Goal: Navigation & Orientation: Find specific page/section

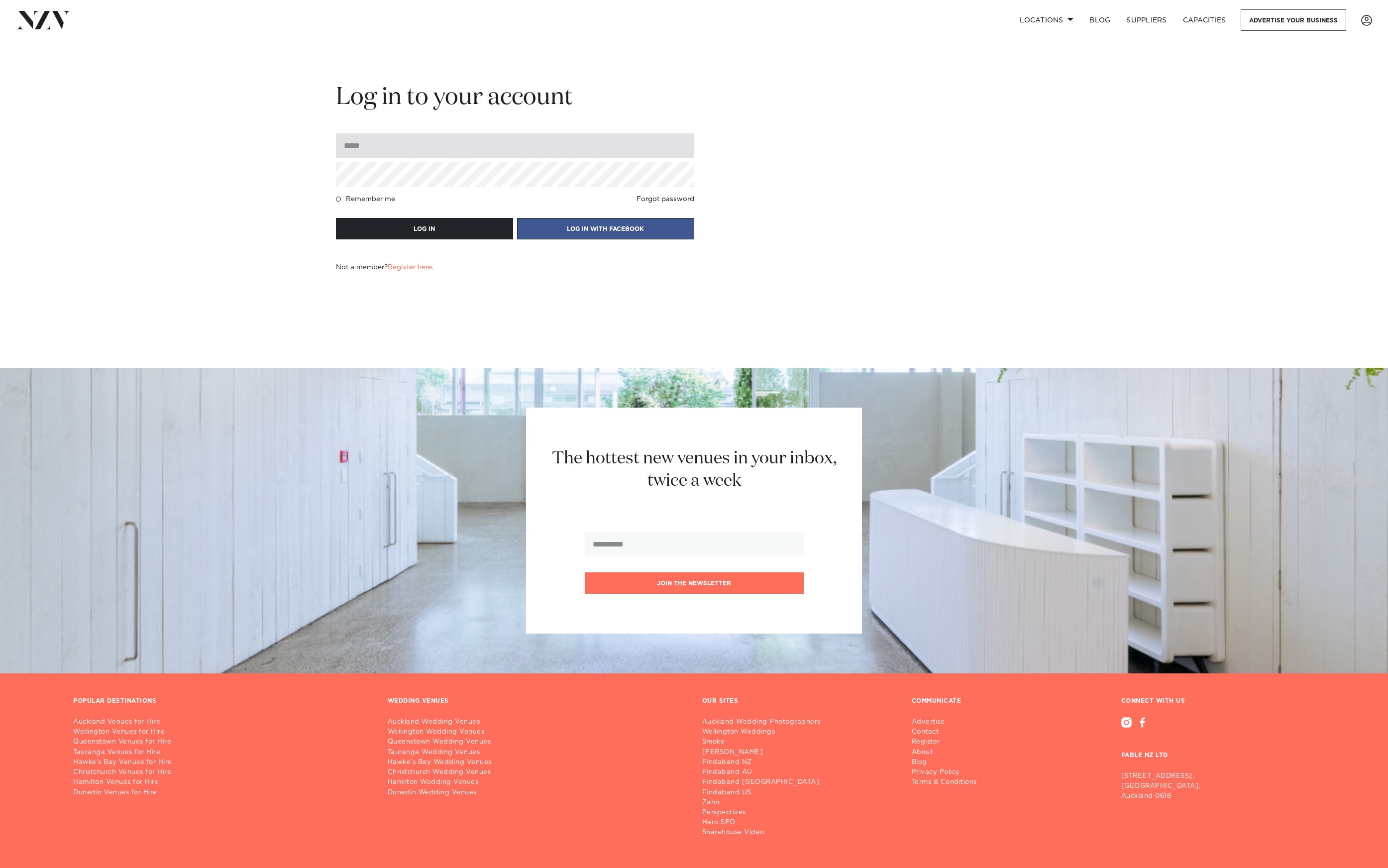
click at [383, 156] on input "email" at bounding box center [515, 145] width 358 height 24
click at [388, 147] on input "email" at bounding box center [515, 145] width 358 height 24
click at [367, 149] on input "email" at bounding box center [515, 145] width 358 height 24
type input "**********"
click at [336, 218] on button "LOG IN" at bounding box center [424, 228] width 177 height 22
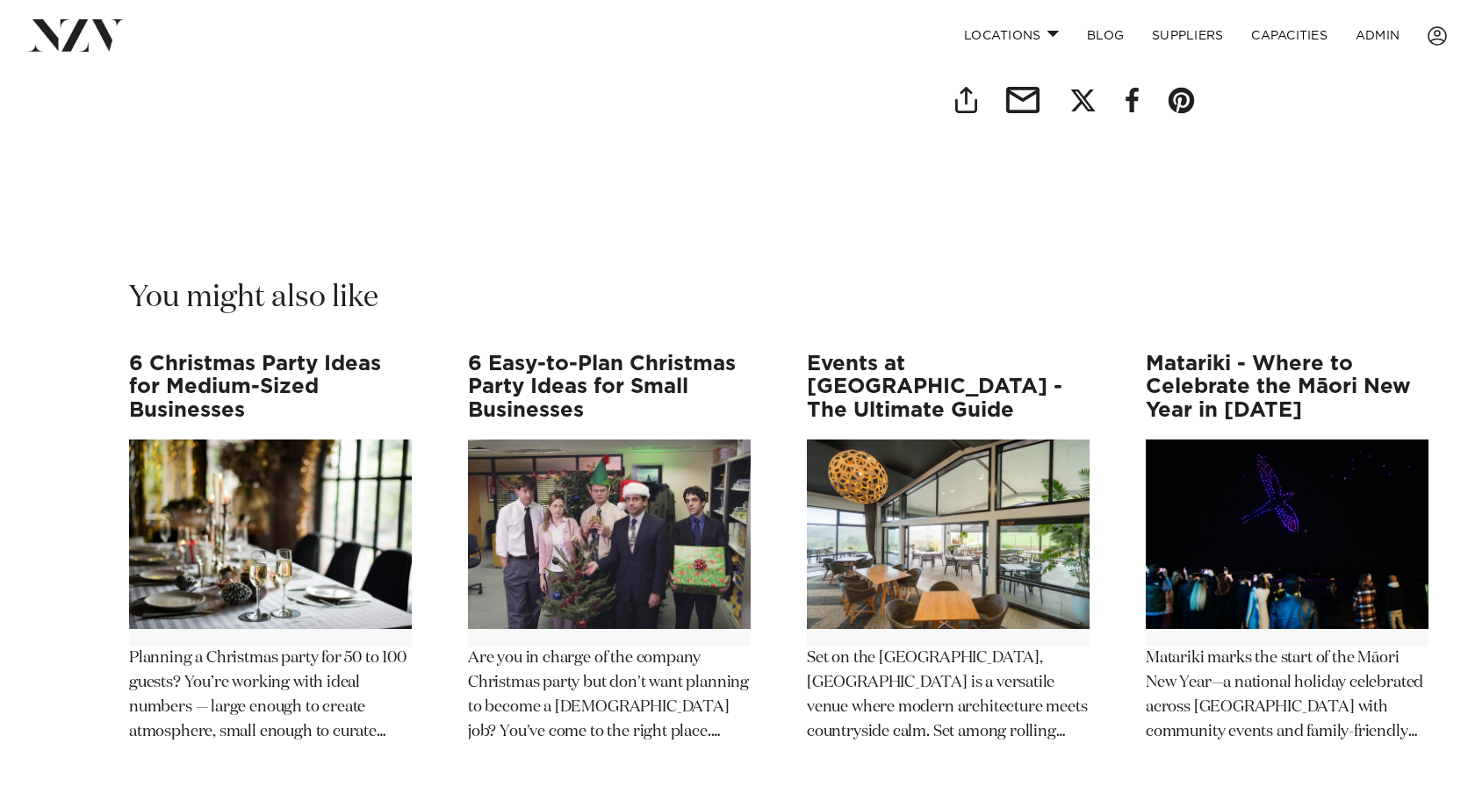
scroll to position [6070, 0]
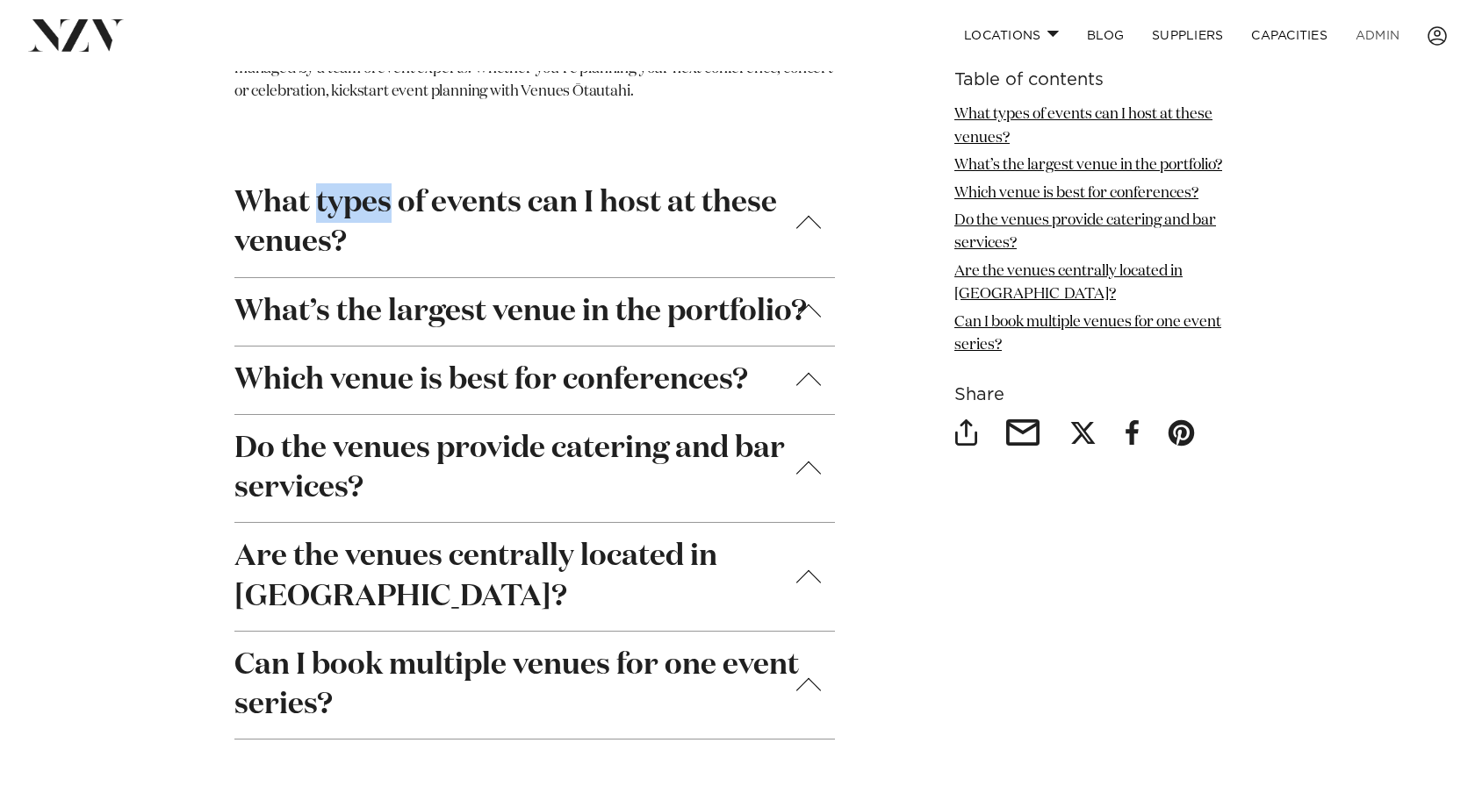
click at [1372, 36] on link "ADMIN" at bounding box center [1377, 36] width 72 height 38
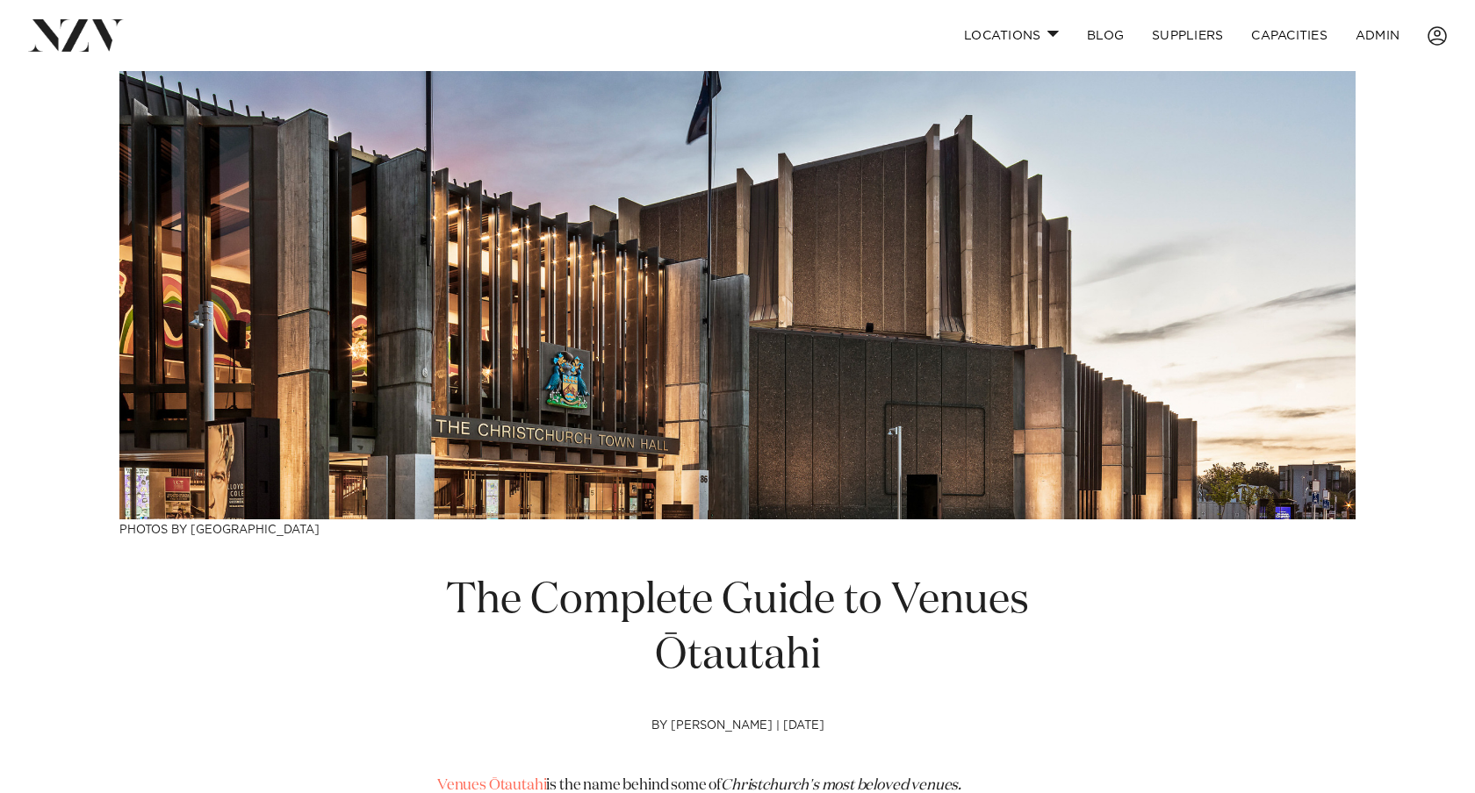
scroll to position [242, 0]
